Goal: Navigation & Orientation: Find specific page/section

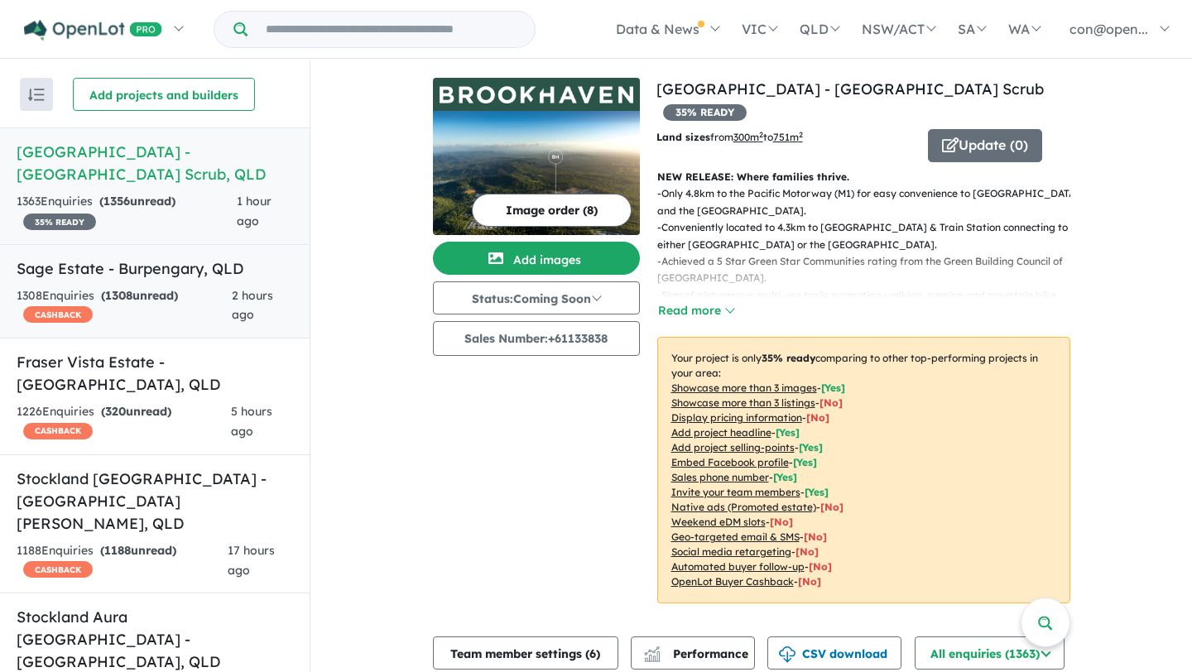
click at [132, 271] on h5 "Sage Estate - [GEOGRAPHIC_DATA] , [GEOGRAPHIC_DATA]" at bounding box center [155, 268] width 277 height 22
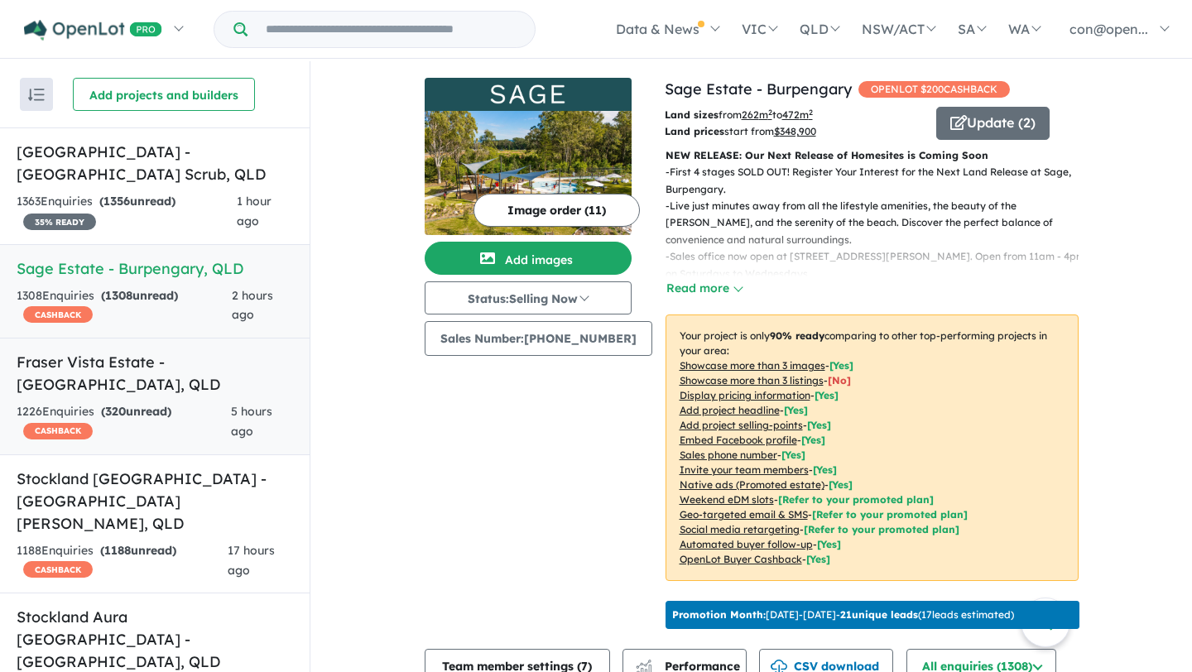
click at [143, 368] on h5 "Fraser Vista Estate - [GEOGRAPHIC_DATA] , [GEOGRAPHIC_DATA]" at bounding box center [155, 373] width 277 height 45
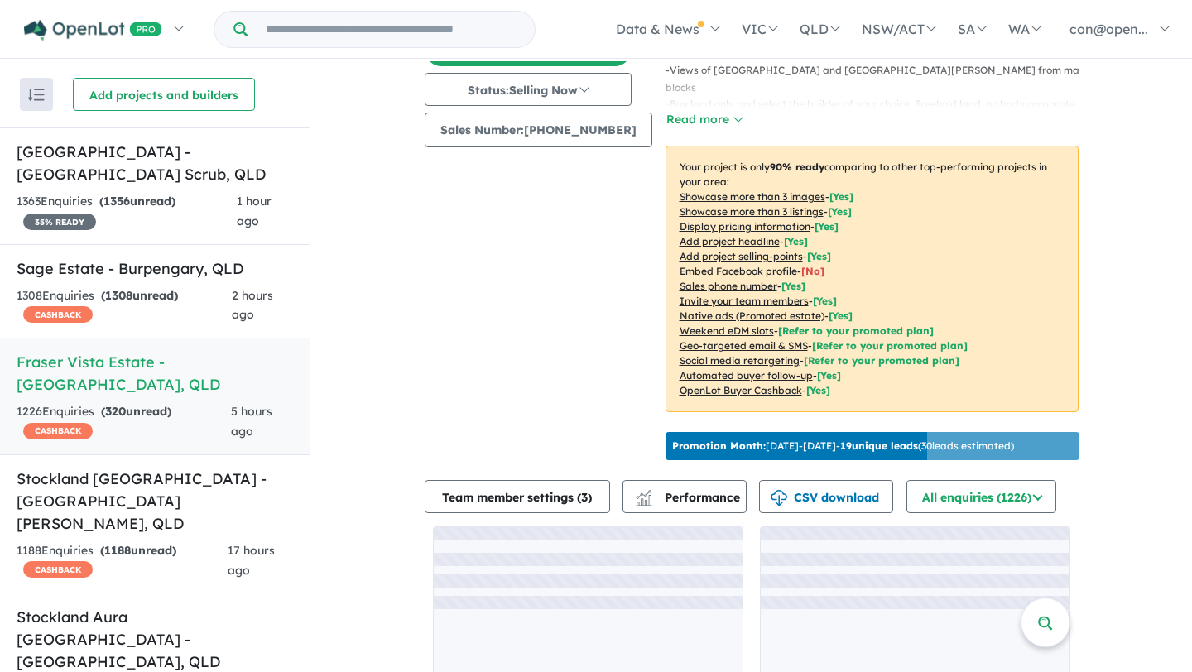
scroll to position [222, 0]
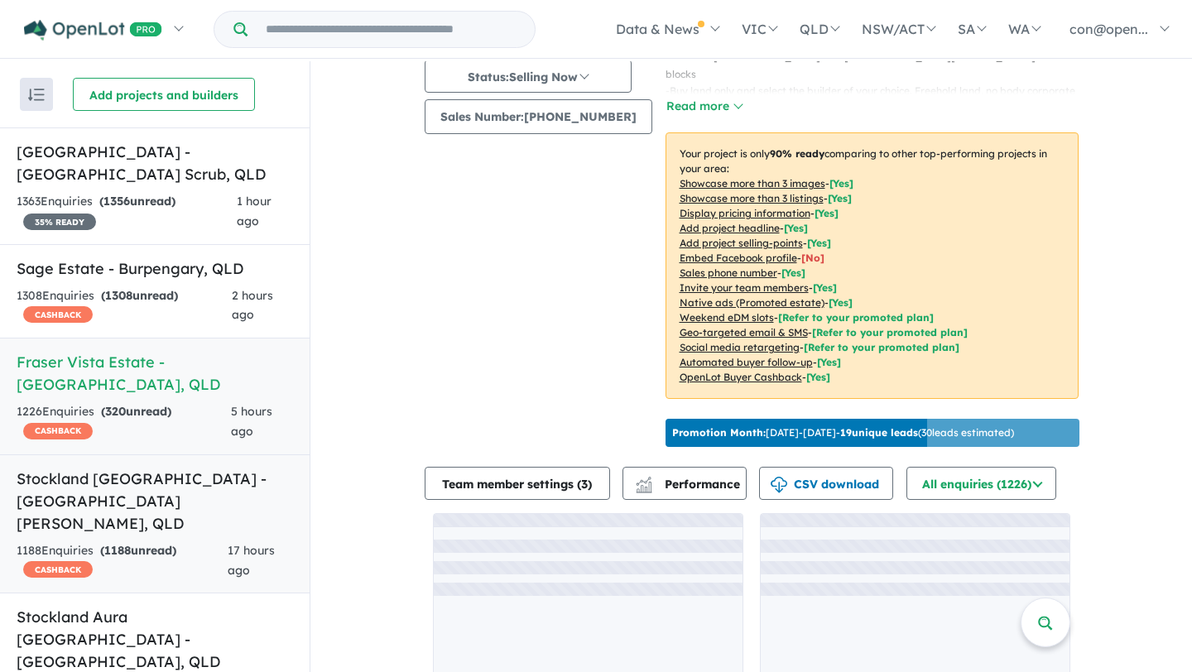
click at [161, 468] on h5 "Stockland [GEOGRAPHIC_DATA] - [GEOGRAPHIC_DATA][PERSON_NAME] , [GEOGRAPHIC_DATA]" at bounding box center [155, 501] width 277 height 67
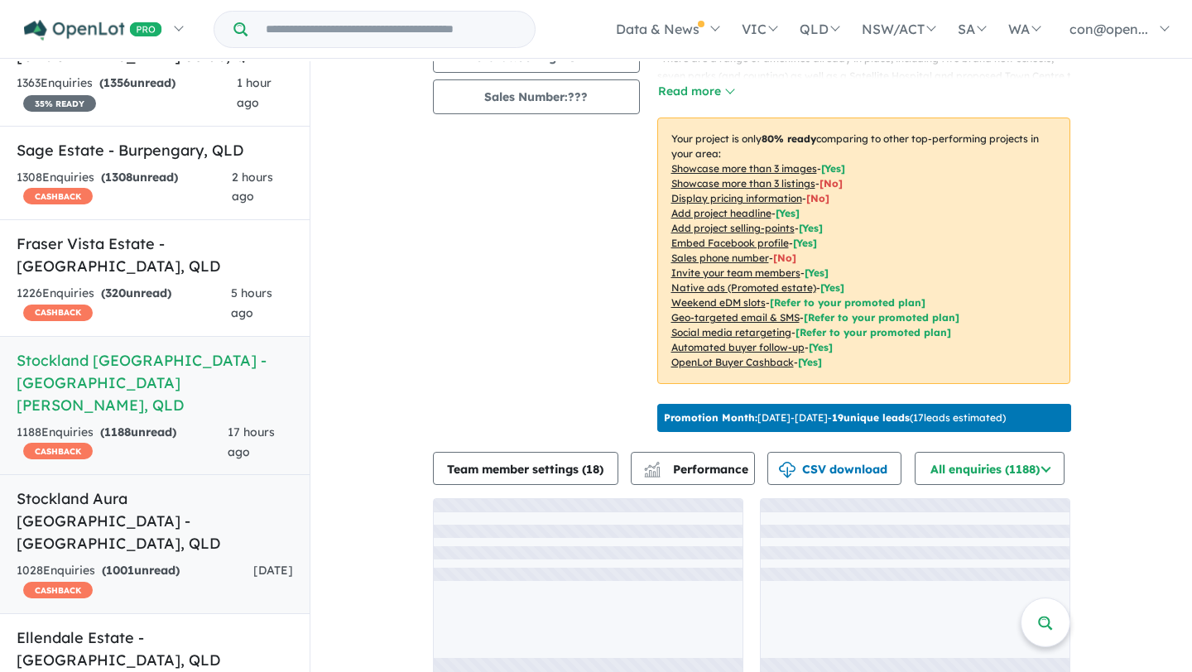
scroll to position [127, 0]
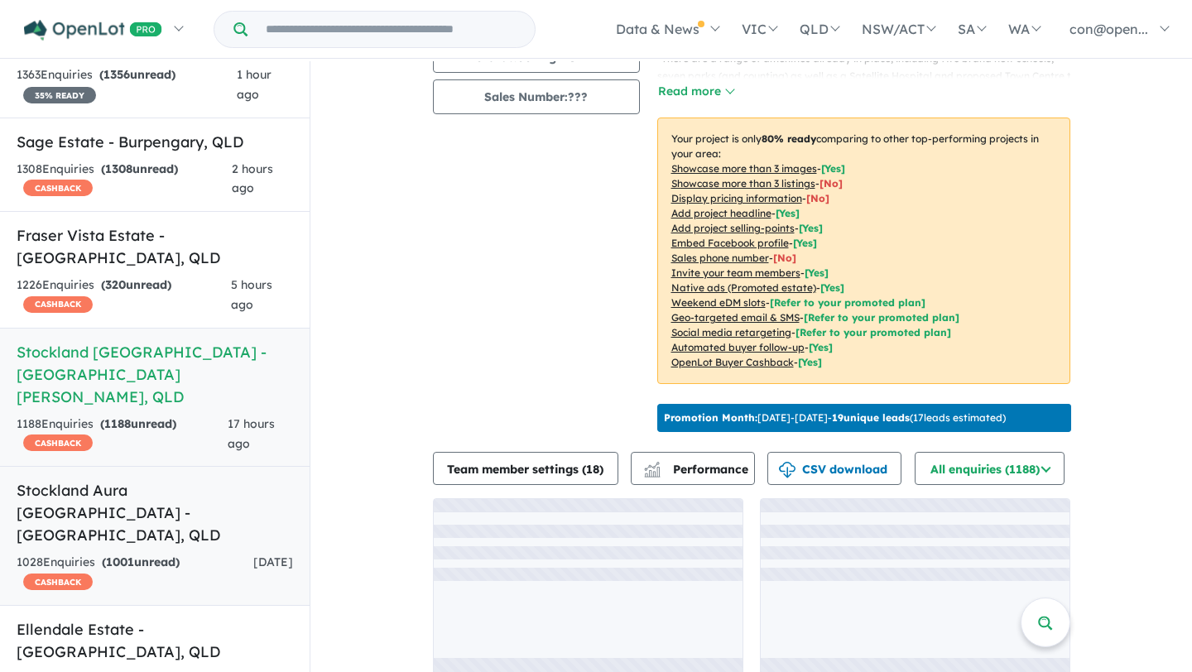
click at [160, 479] on h5 "Stockland Aura [GEOGRAPHIC_DATA] - [GEOGRAPHIC_DATA] , [GEOGRAPHIC_DATA]" at bounding box center [155, 512] width 277 height 67
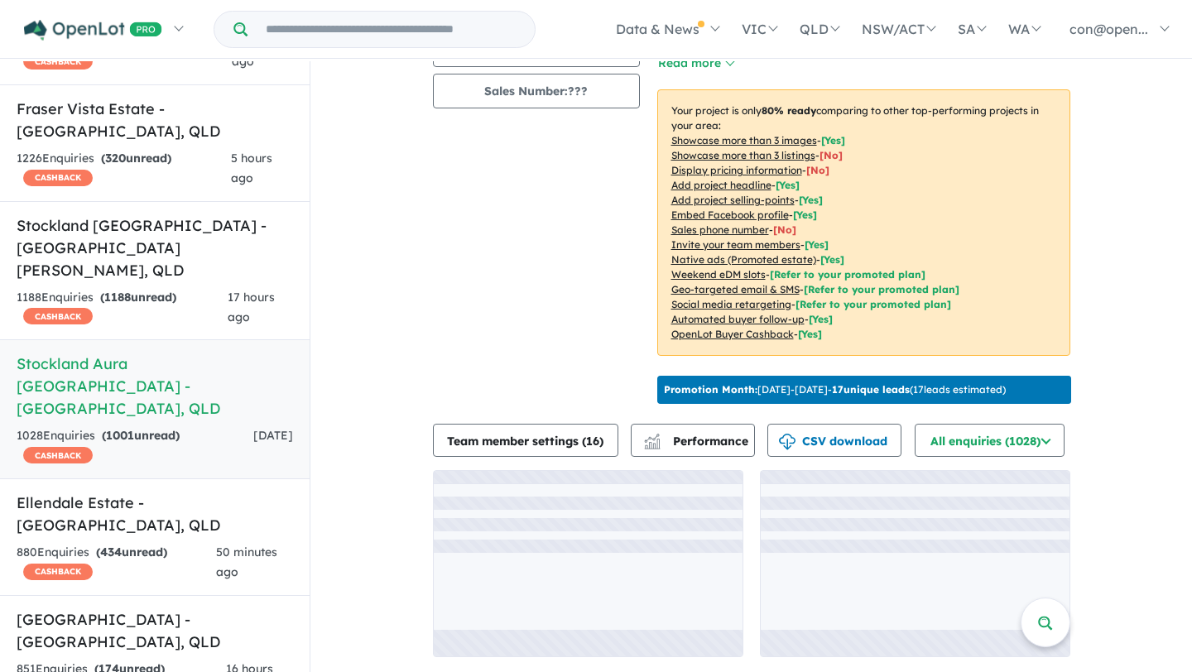
scroll to position [316, 0]
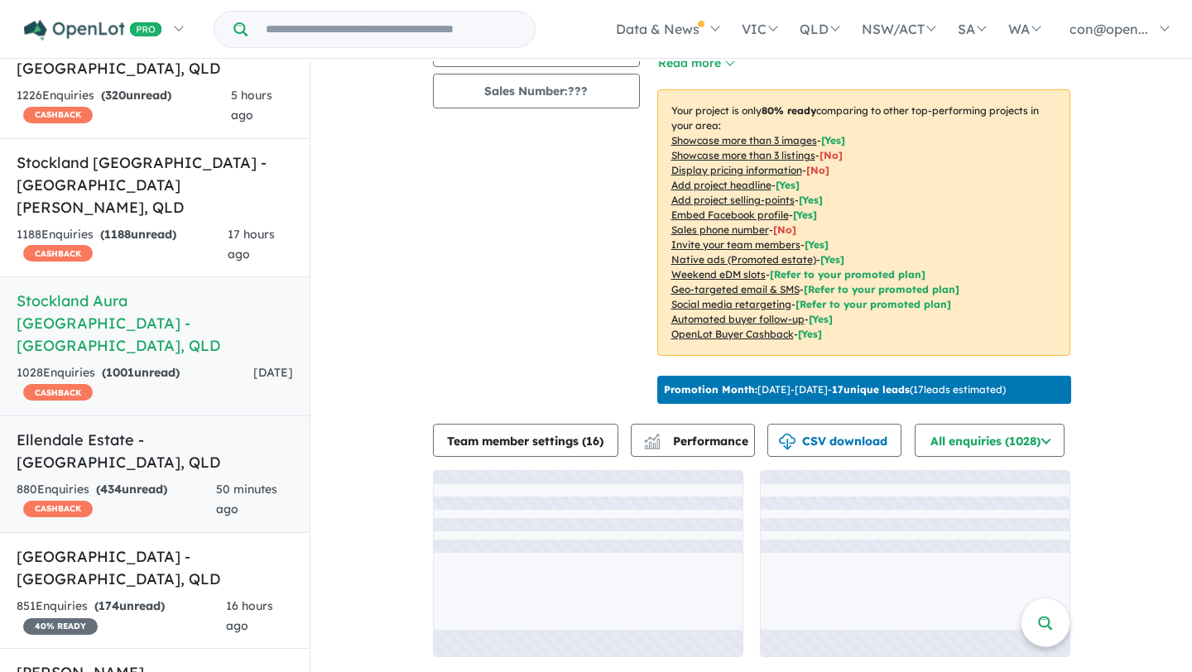
click at [169, 429] on h5 "Ellendale Estate - [GEOGRAPHIC_DATA] , [GEOGRAPHIC_DATA]" at bounding box center [155, 451] width 277 height 45
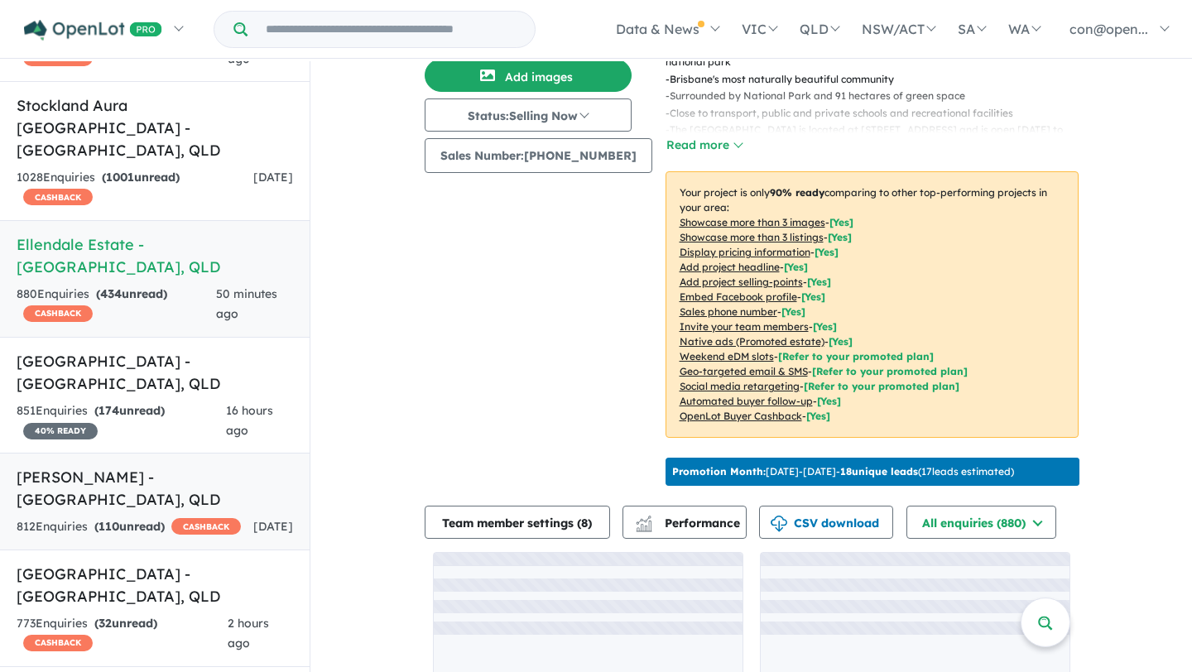
scroll to position [516, 0]
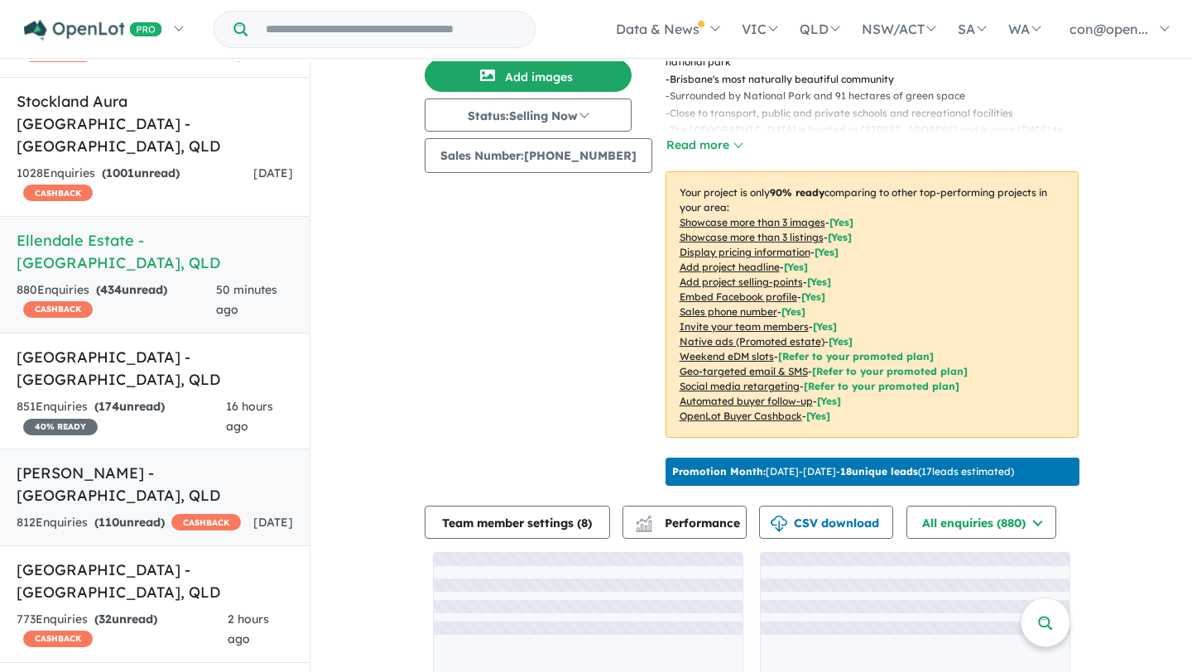
click at [141, 462] on h5 "[PERSON_NAME] - [GEOGRAPHIC_DATA] , [GEOGRAPHIC_DATA]" at bounding box center [155, 484] width 277 height 45
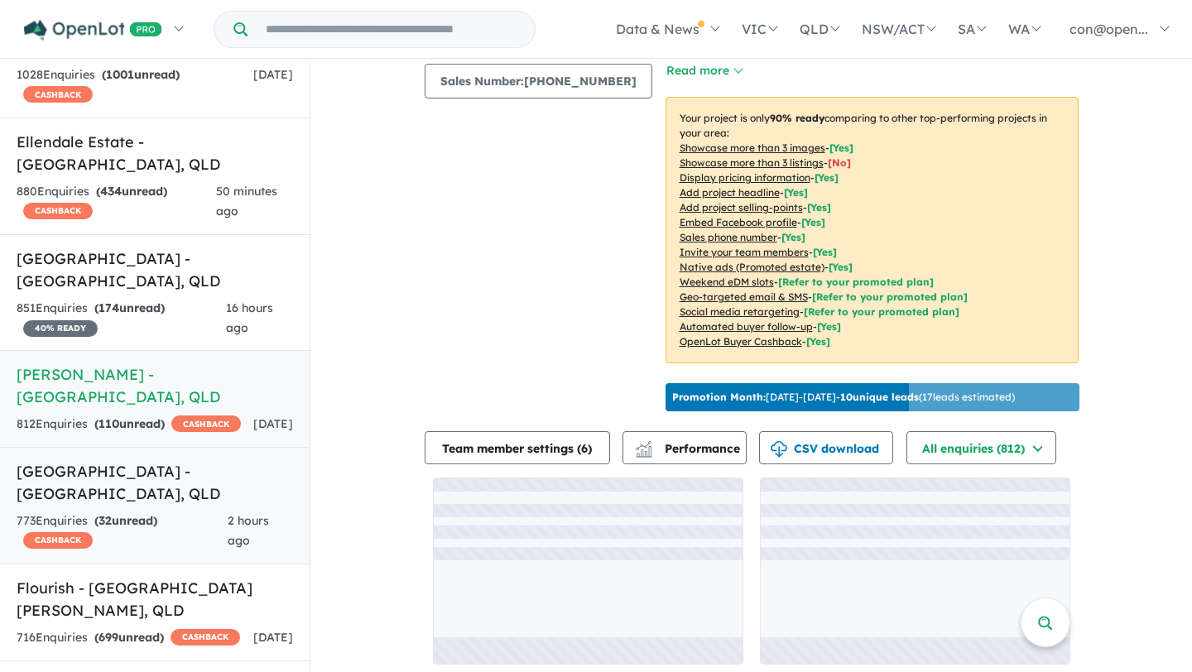
scroll to position [657, 0]
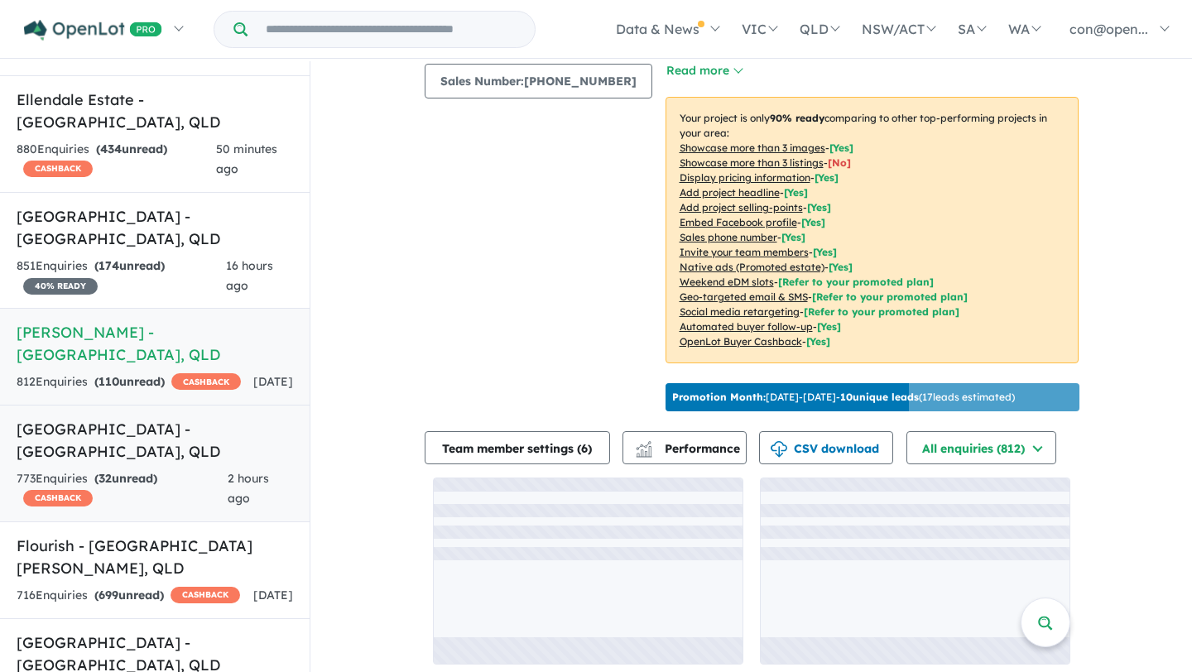
click at [156, 418] on h5 "[GEOGRAPHIC_DATA] - [GEOGRAPHIC_DATA] , [GEOGRAPHIC_DATA]" at bounding box center [155, 440] width 277 height 45
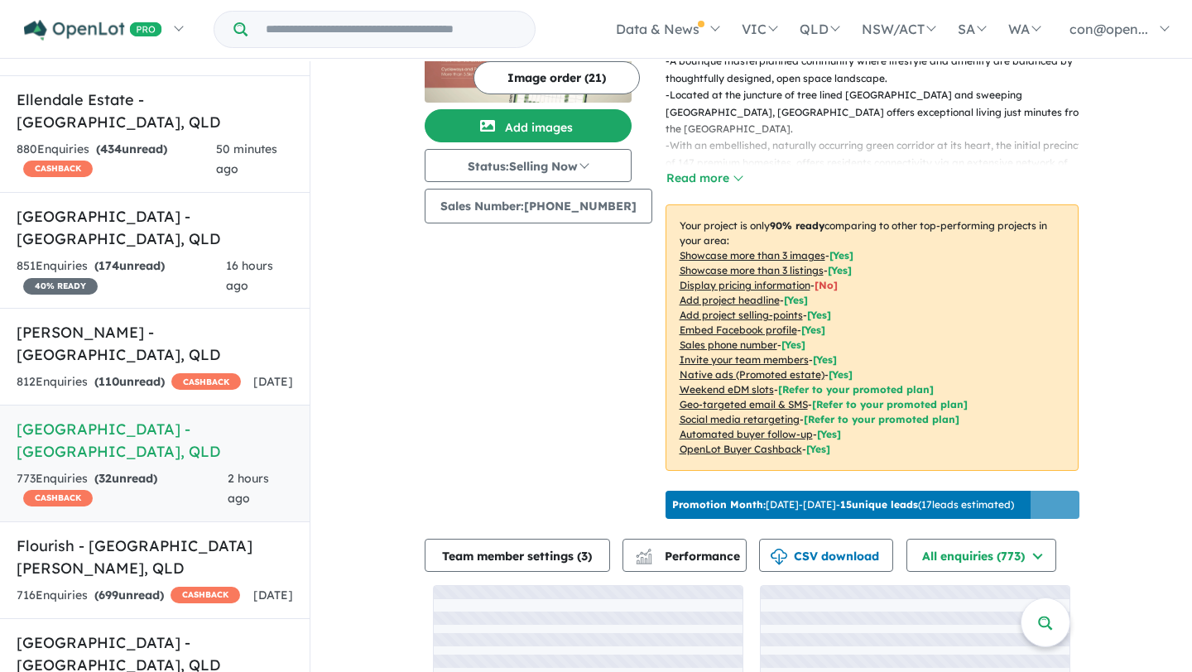
scroll to position [174, 0]
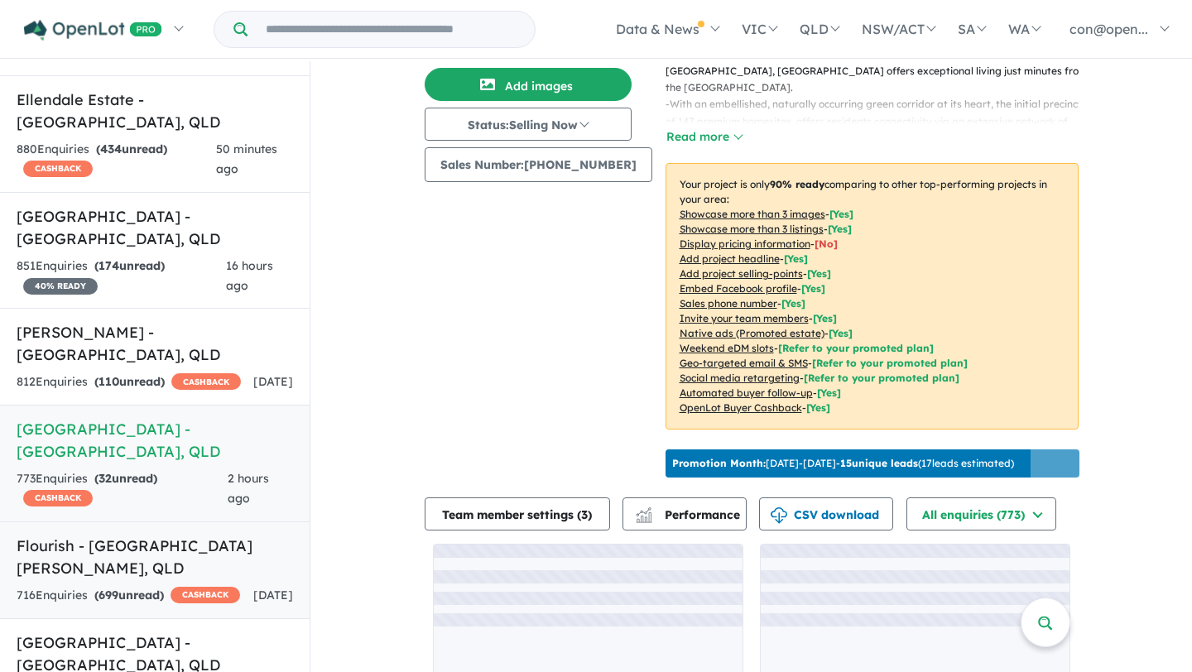
click at [184, 535] on h5 "Flourish - [GEOGRAPHIC_DATA][PERSON_NAME] , [GEOGRAPHIC_DATA]" at bounding box center [155, 557] width 277 height 45
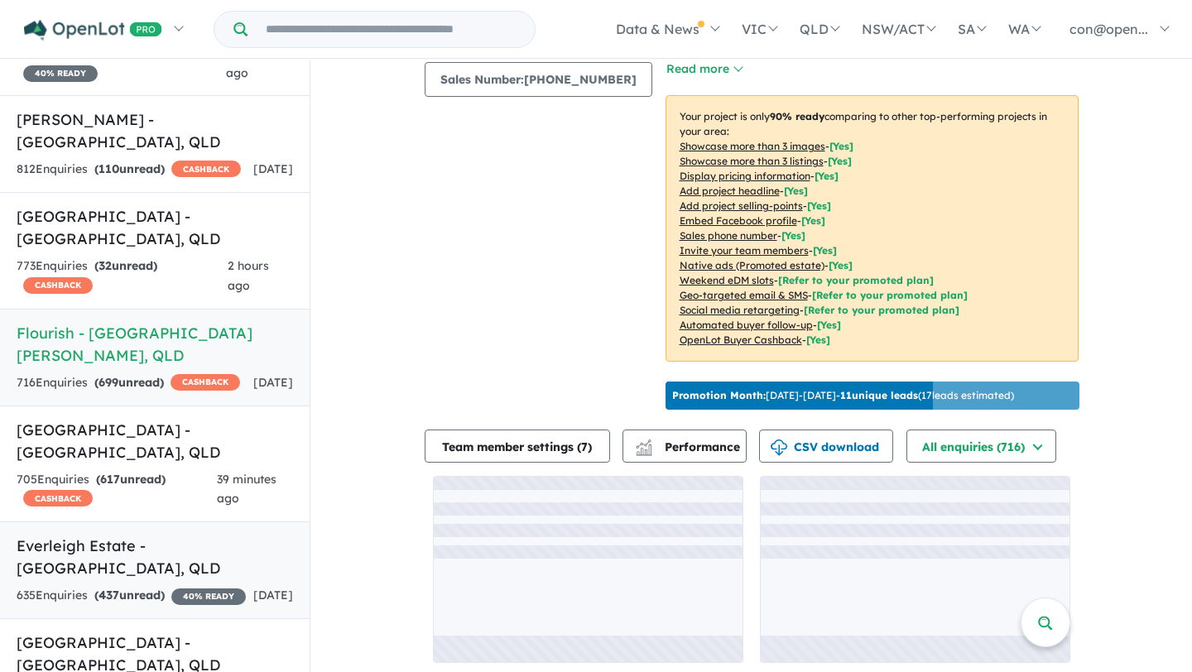
scroll to position [895, 0]
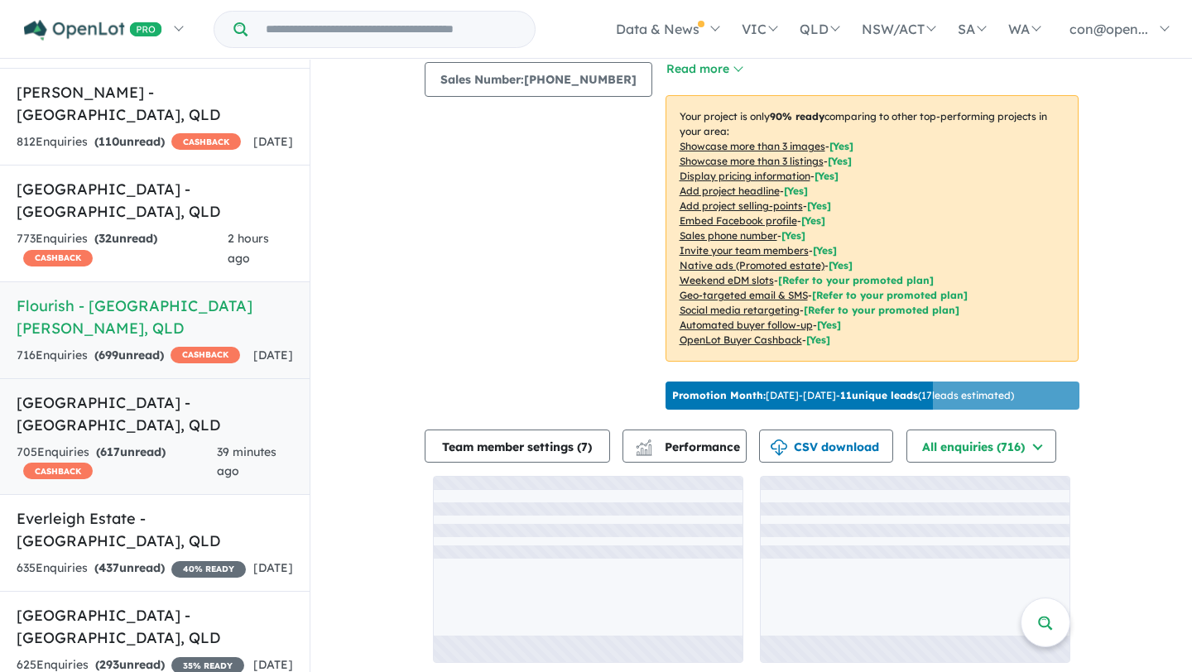
click at [142, 392] on h5 "[GEOGRAPHIC_DATA] - [GEOGRAPHIC_DATA] , [GEOGRAPHIC_DATA]" at bounding box center [155, 414] width 277 height 45
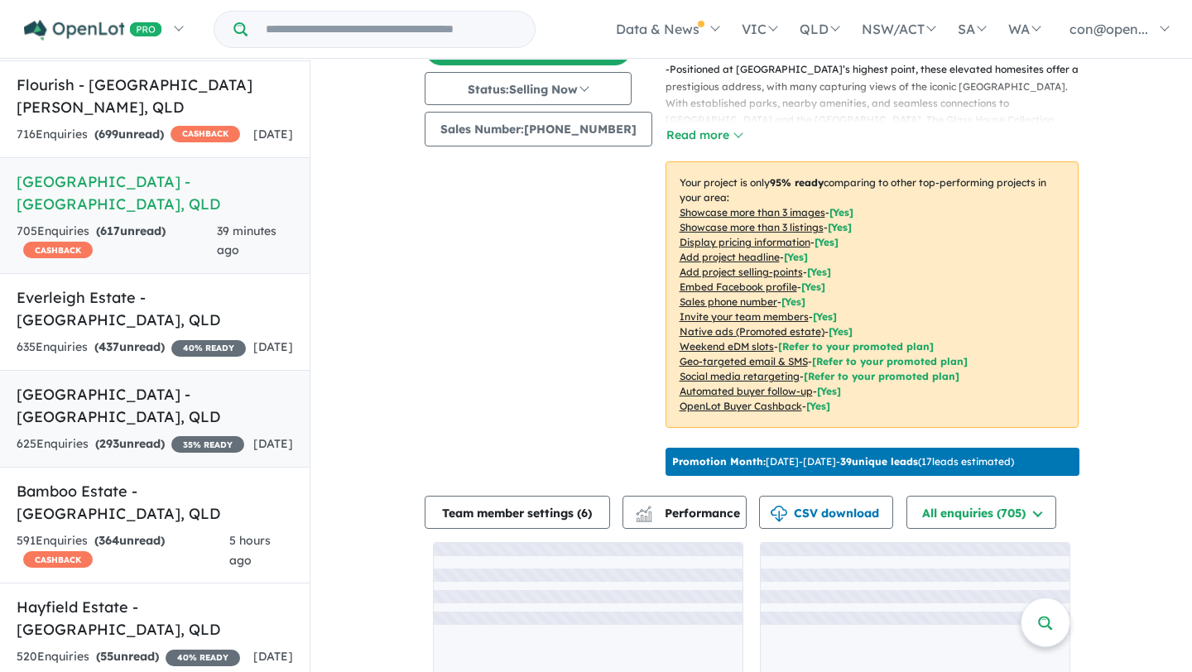
scroll to position [1118, 0]
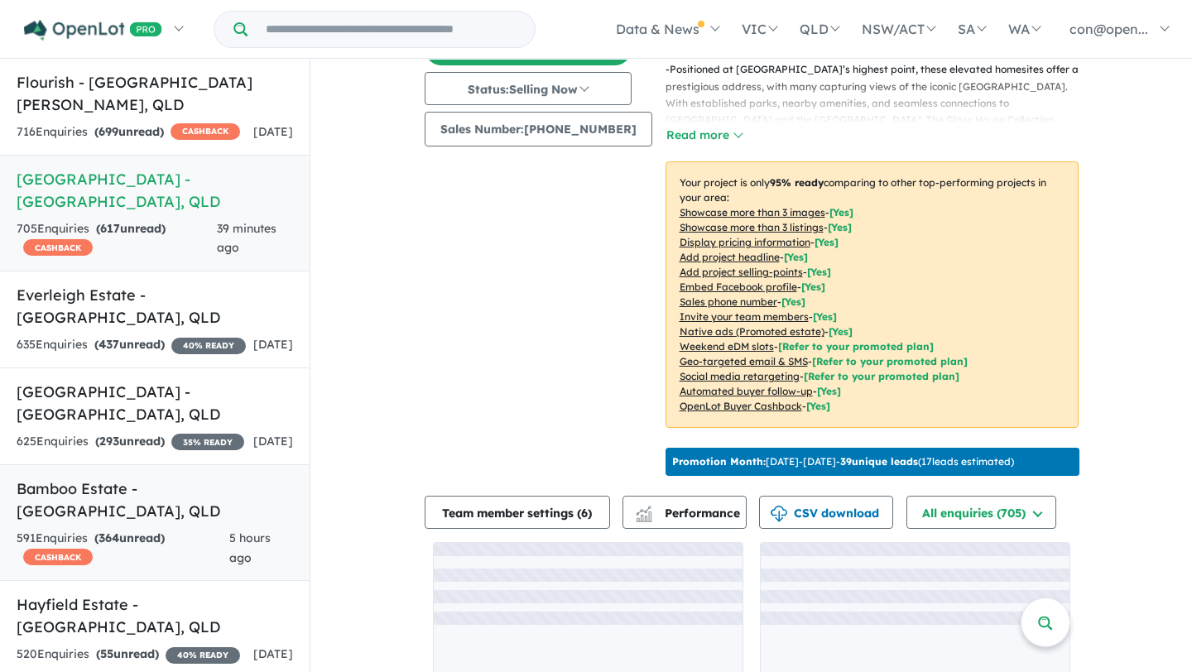
click at [160, 478] on h5 "Bamboo Estate - [GEOGRAPHIC_DATA] , [GEOGRAPHIC_DATA]" at bounding box center [155, 500] width 277 height 45
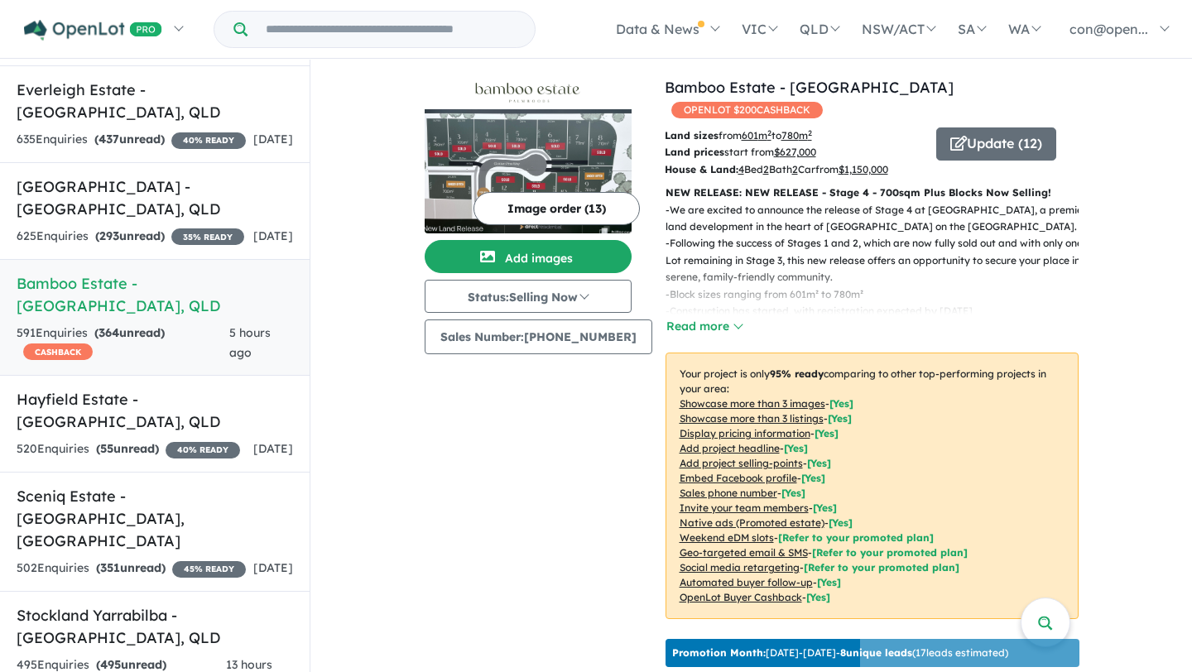
scroll to position [1349, 0]
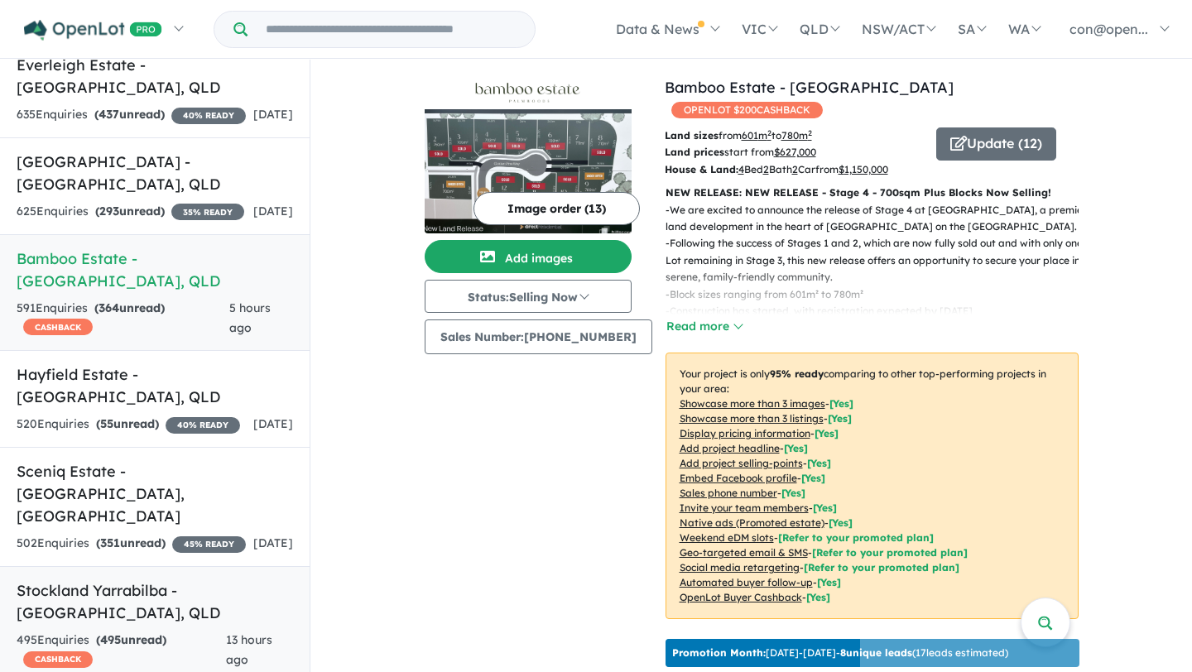
click at [188, 580] on h5 "Stockland Yarrabilba - [GEOGRAPHIC_DATA] , [GEOGRAPHIC_DATA]" at bounding box center [155, 602] width 277 height 45
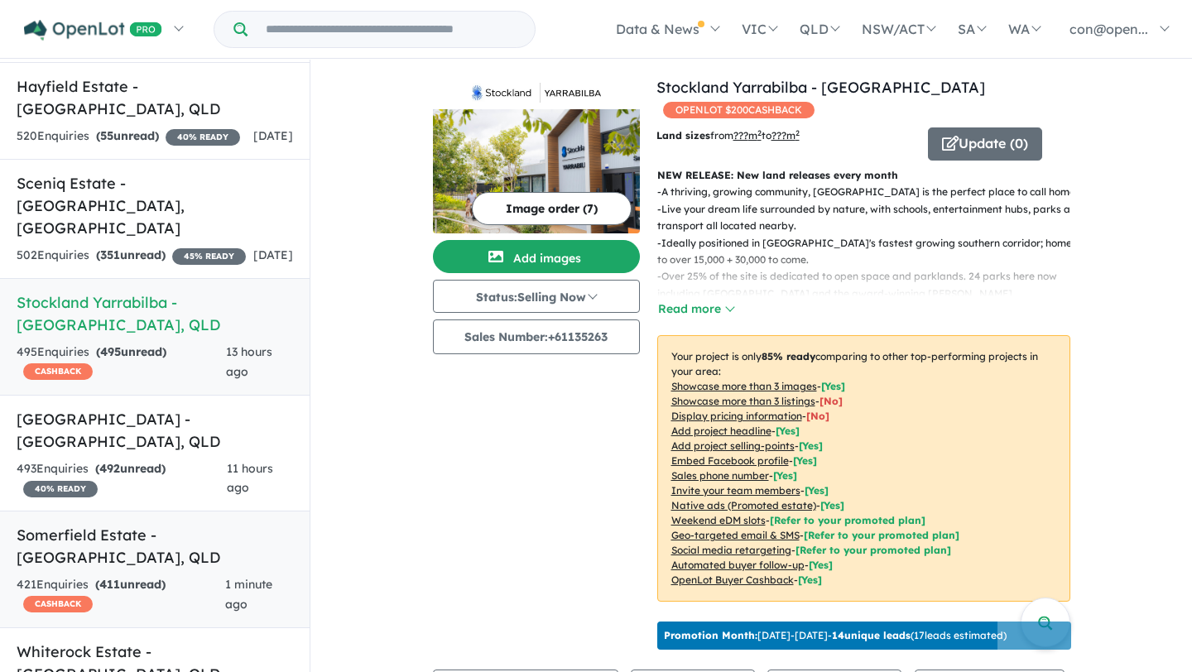
scroll to position [1647, 0]
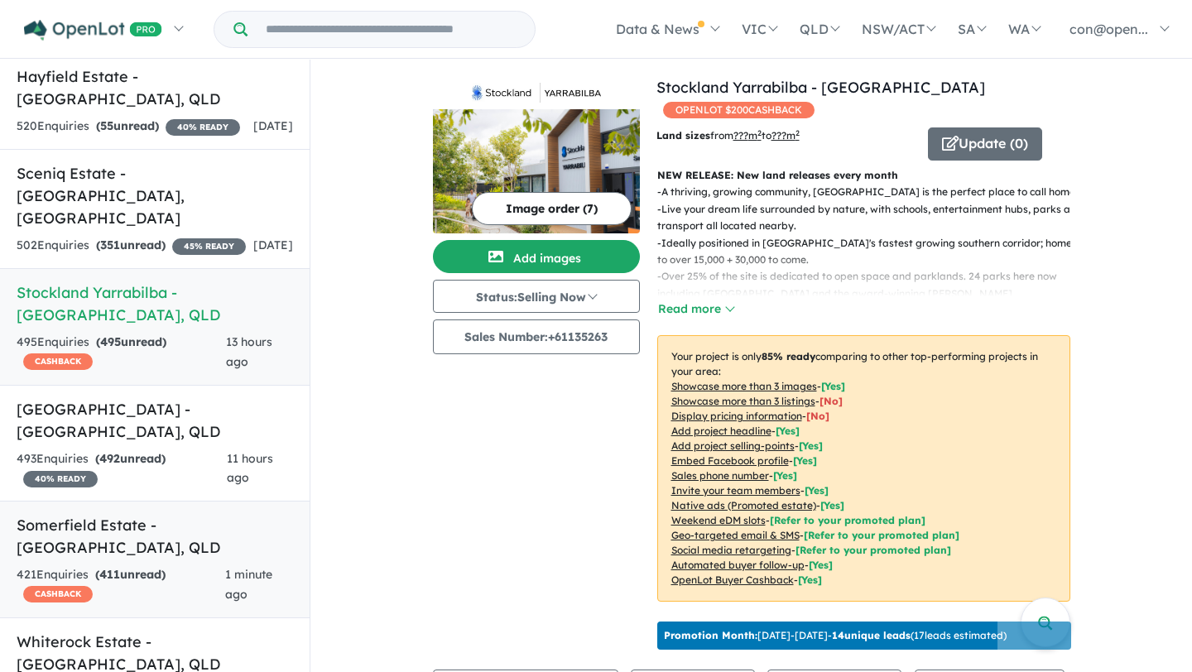
click at [169, 514] on h5 "Somerfield Estate - [GEOGRAPHIC_DATA] , [GEOGRAPHIC_DATA]" at bounding box center [155, 536] width 277 height 45
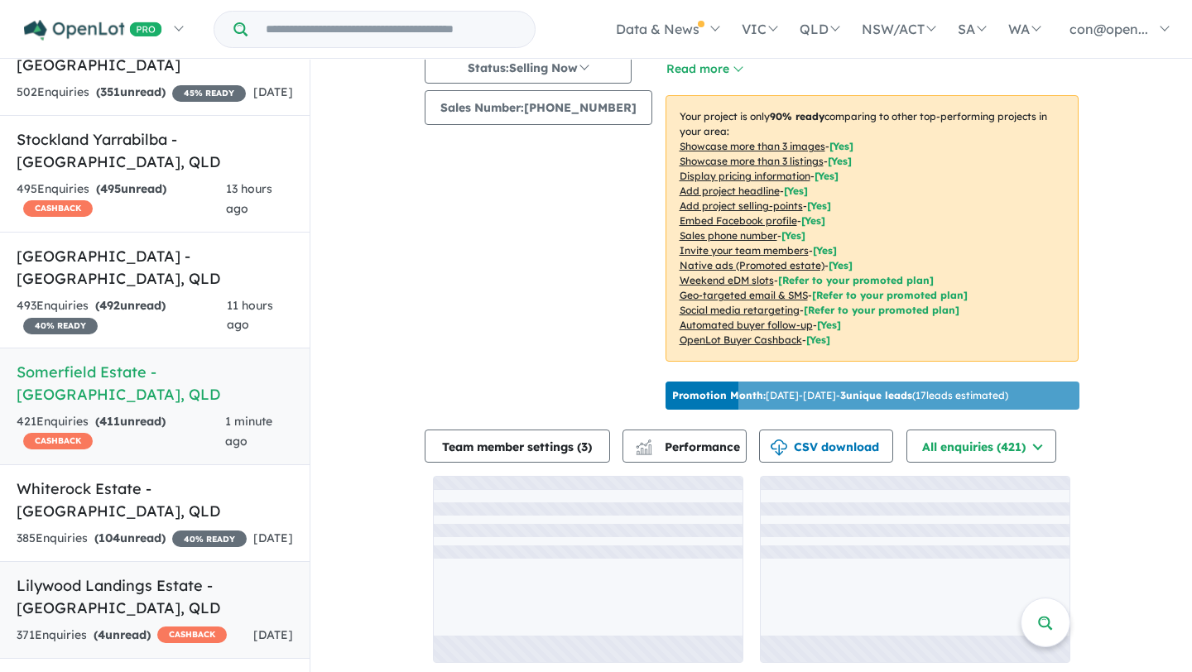
click at [148, 575] on h5 "Lilywood Landings Estate - [GEOGRAPHIC_DATA] , [GEOGRAPHIC_DATA]" at bounding box center [155, 597] width 277 height 45
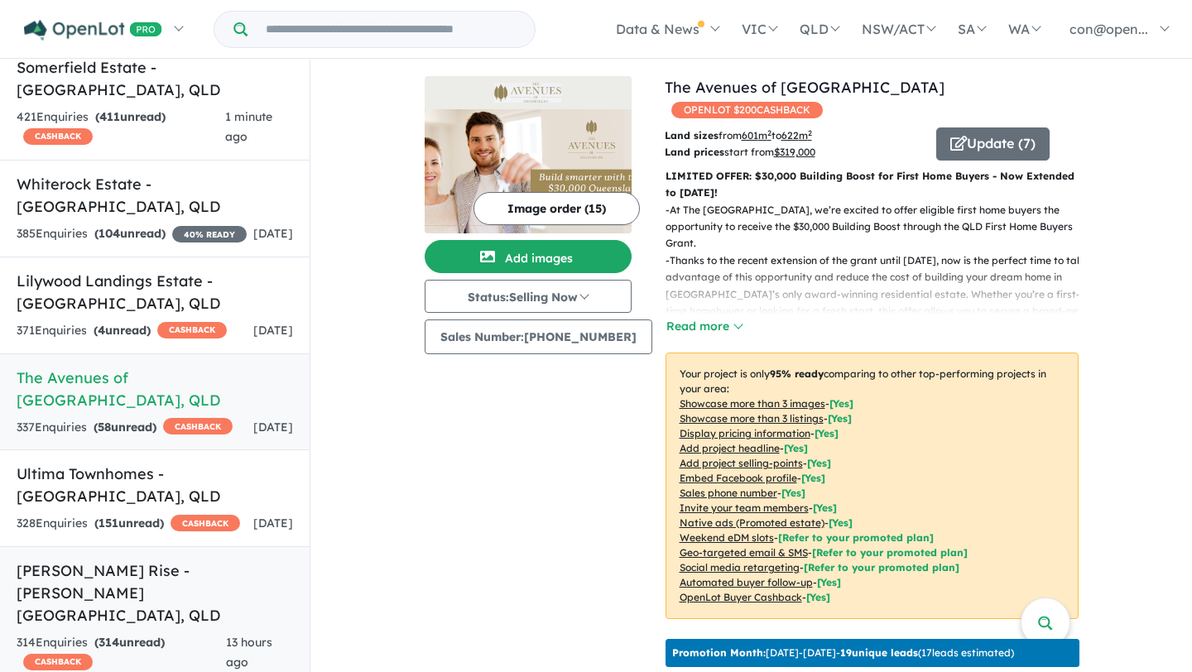
click at [169, 560] on h5 "[PERSON_NAME] Rise - [PERSON_NAME][GEOGRAPHIC_DATA] , [GEOGRAPHIC_DATA]" at bounding box center [155, 593] width 277 height 67
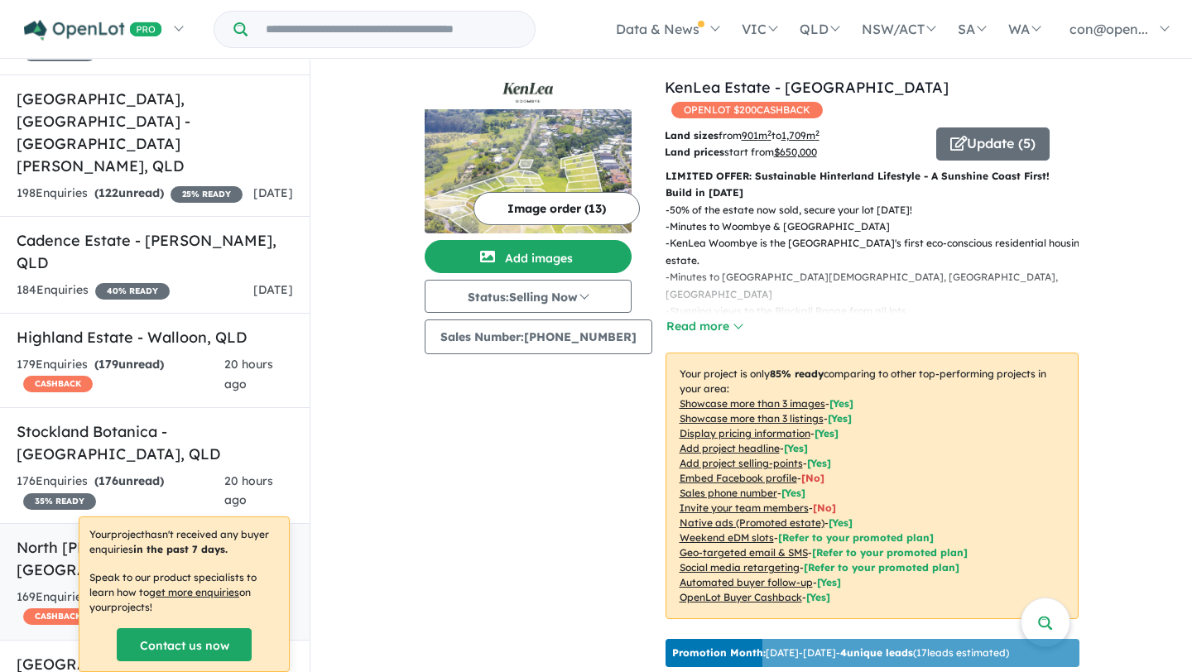
click at [71, 536] on h5 "North [PERSON_NAME][GEOGRAPHIC_DATA] , [GEOGRAPHIC_DATA]" at bounding box center [155, 558] width 277 height 45
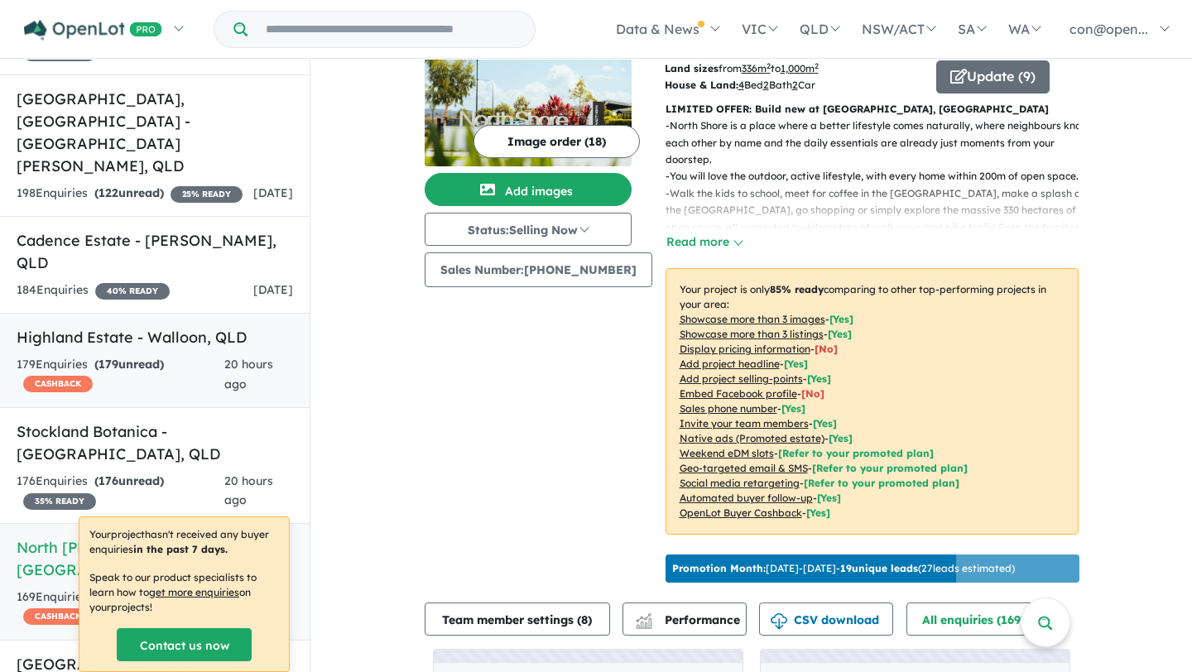
click at [88, 326] on h5 "Highland Estate - [GEOGRAPHIC_DATA] , [GEOGRAPHIC_DATA]" at bounding box center [155, 337] width 277 height 22
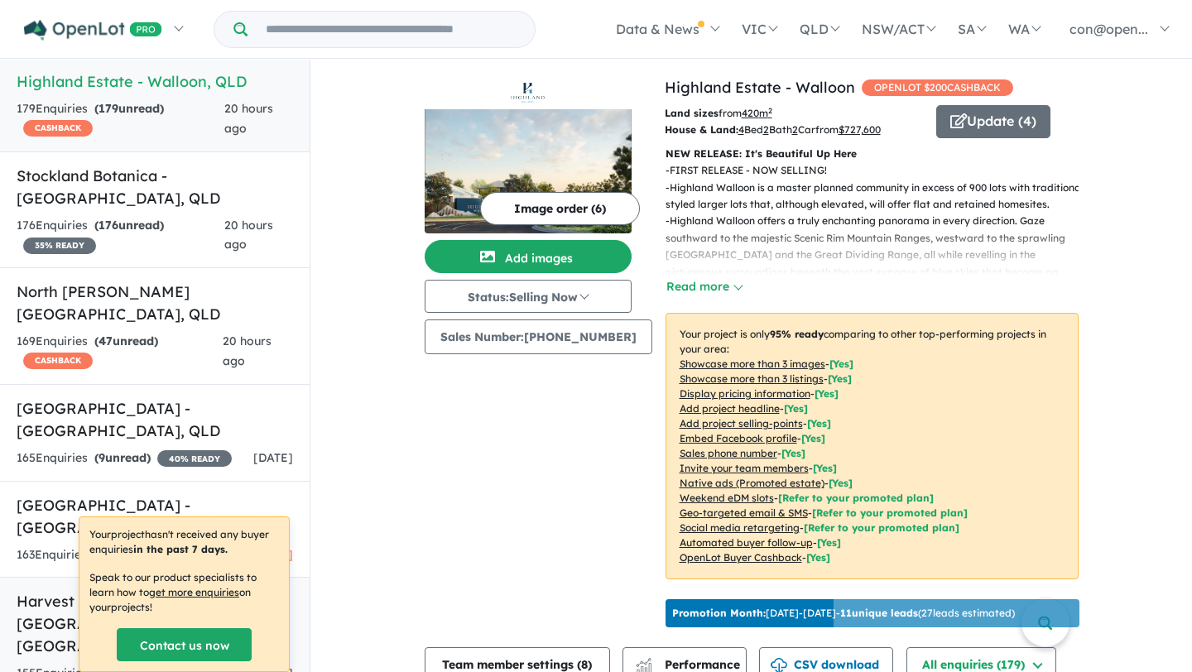
click at [131, 590] on h5 "Harvest Estate - [PERSON_NAME][GEOGRAPHIC_DATA] , [GEOGRAPHIC_DATA]" at bounding box center [155, 623] width 277 height 67
